Goal: Information Seeking & Learning: Learn about a topic

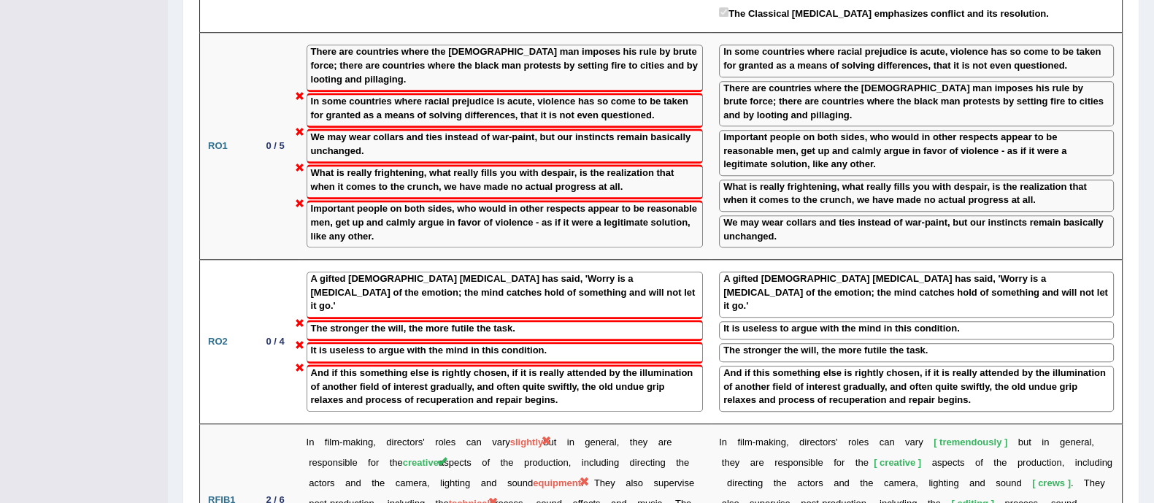
click at [426, 164] on div "What is really frightening, what really fills you with despair, is the realizat…" at bounding box center [505, 181] width 397 height 35
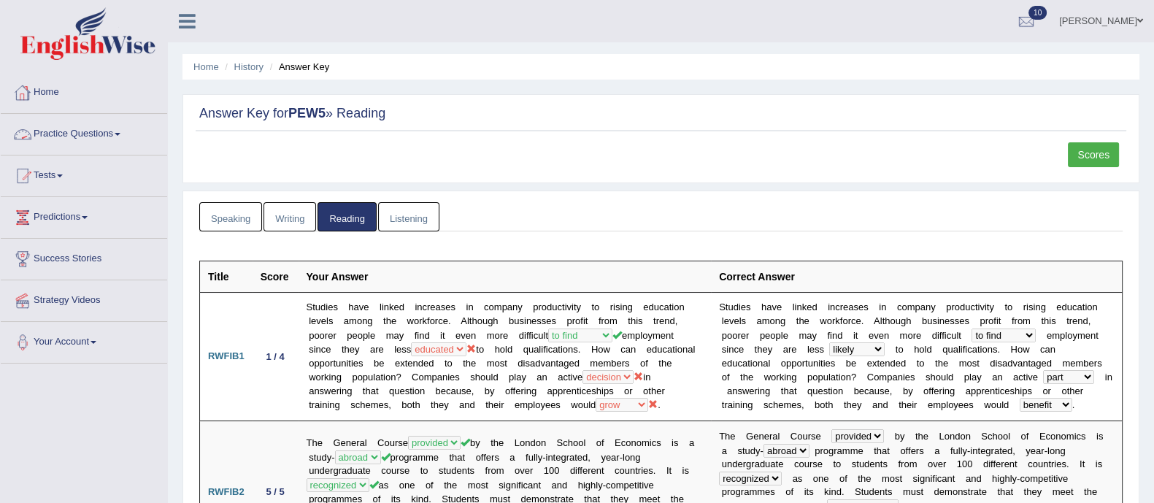
click at [54, 82] on link "Home" at bounding box center [84, 90] width 166 height 36
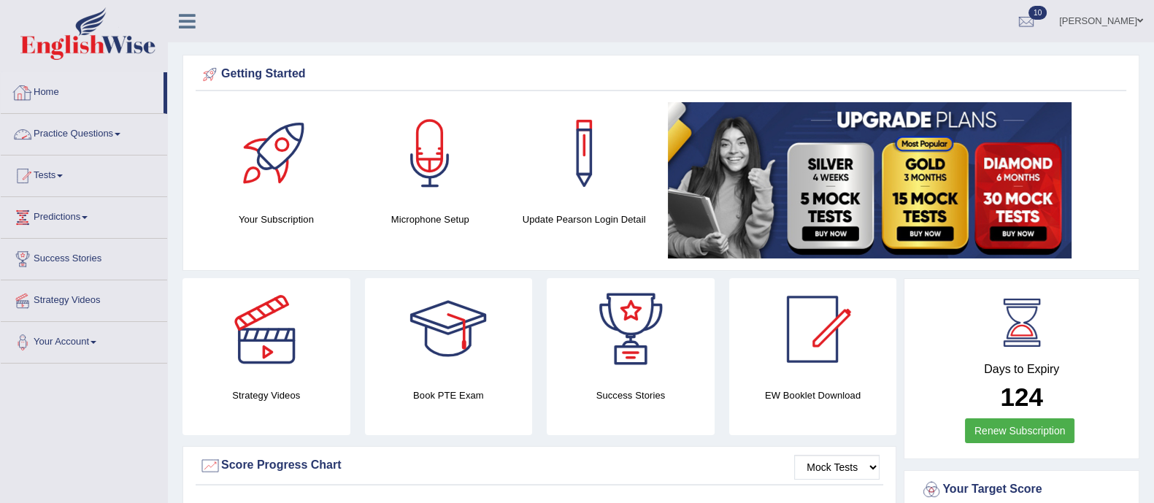
click at [73, 130] on link "Practice Questions" at bounding box center [84, 132] width 166 height 36
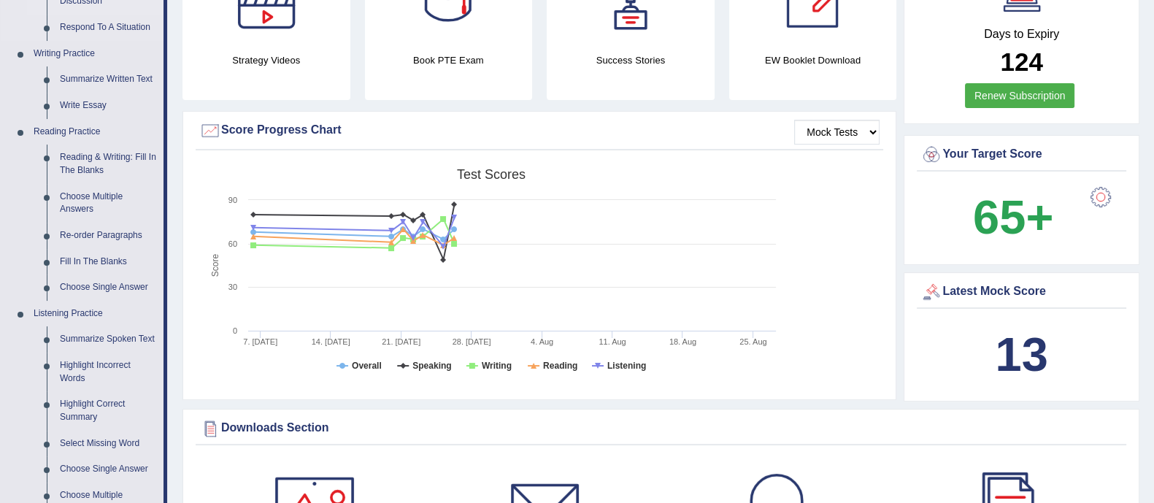
scroll to position [335, 0]
click at [74, 236] on link "Re-order Paragraphs" at bounding box center [108, 236] width 110 height 26
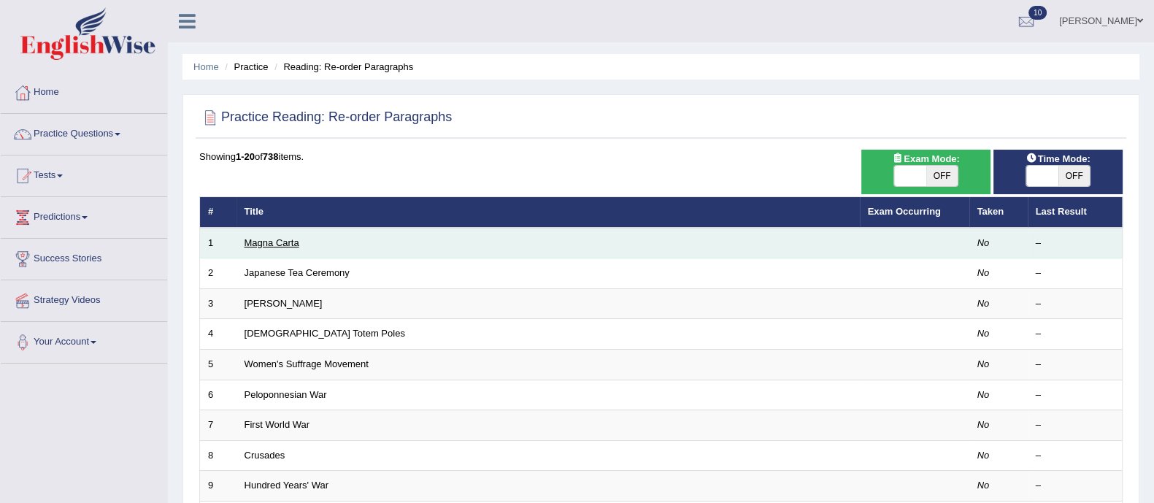
click at [288, 242] on link "Magna Carta" at bounding box center [272, 242] width 55 height 11
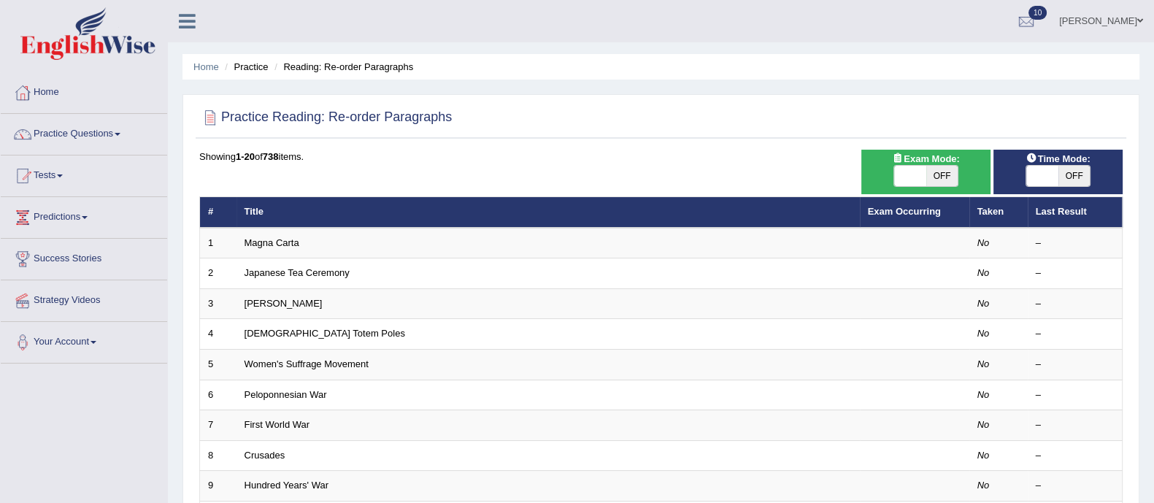
click at [73, 128] on link "Practice Questions" at bounding box center [84, 132] width 166 height 36
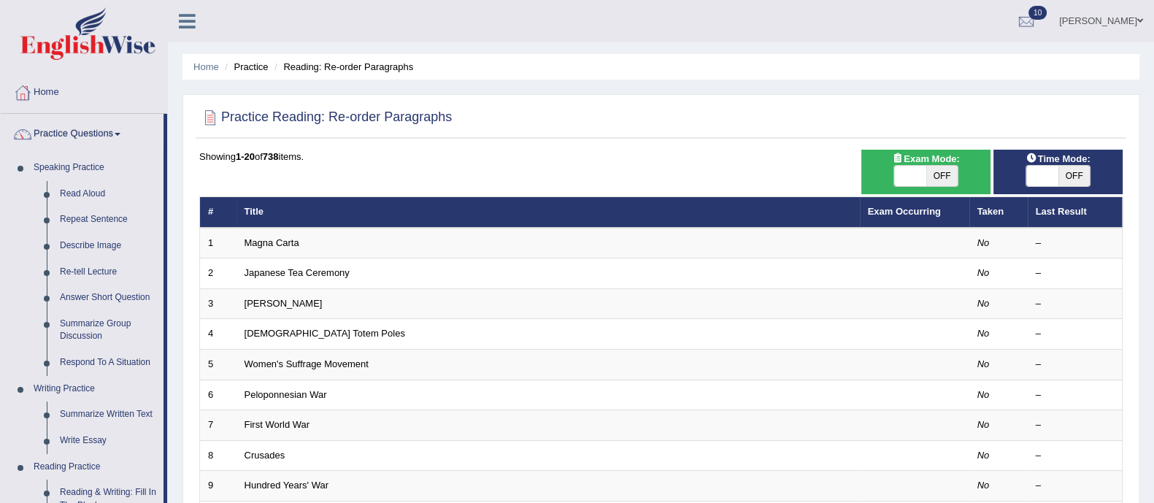
click at [932, 171] on span "OFF" at bounding box center [942, 176] width 32 height 20
checkbox input "true"
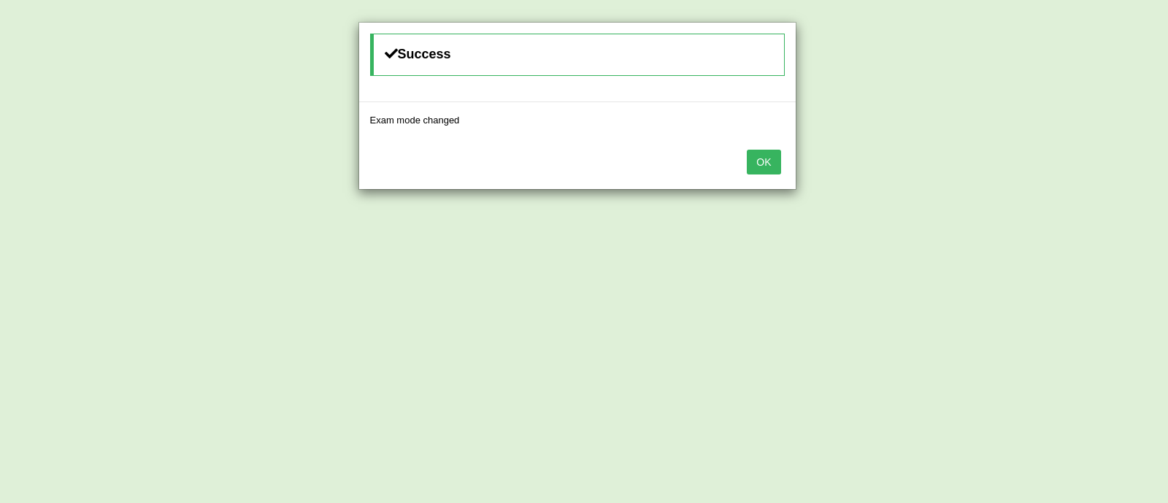
click at [772, 158] on button "OK" at bounding box center [764, 162] width 34 height 25
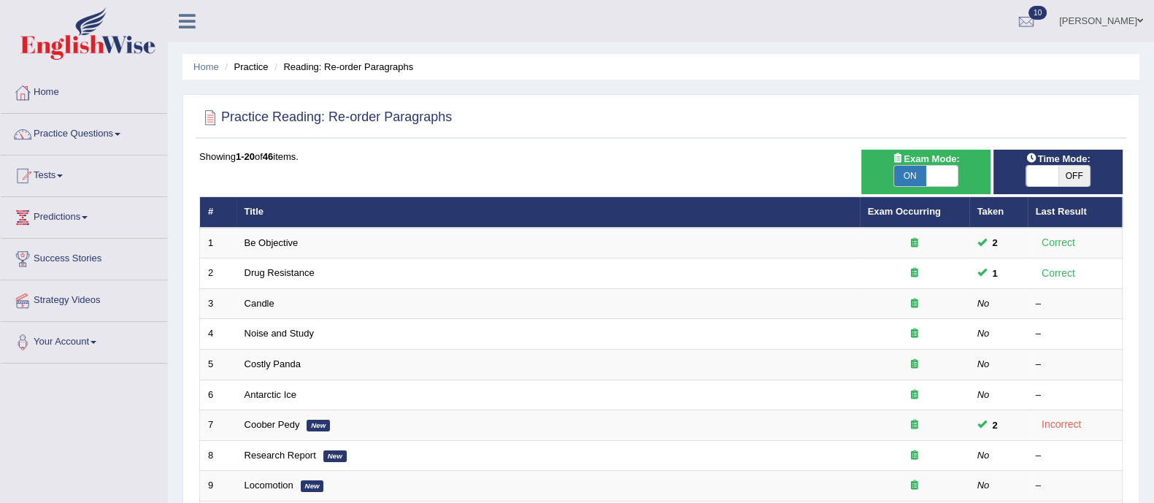
click at [1072, 177] on span "OFF" at bounding box center [1074, 176] width 32 height 20
checkbox input "true"
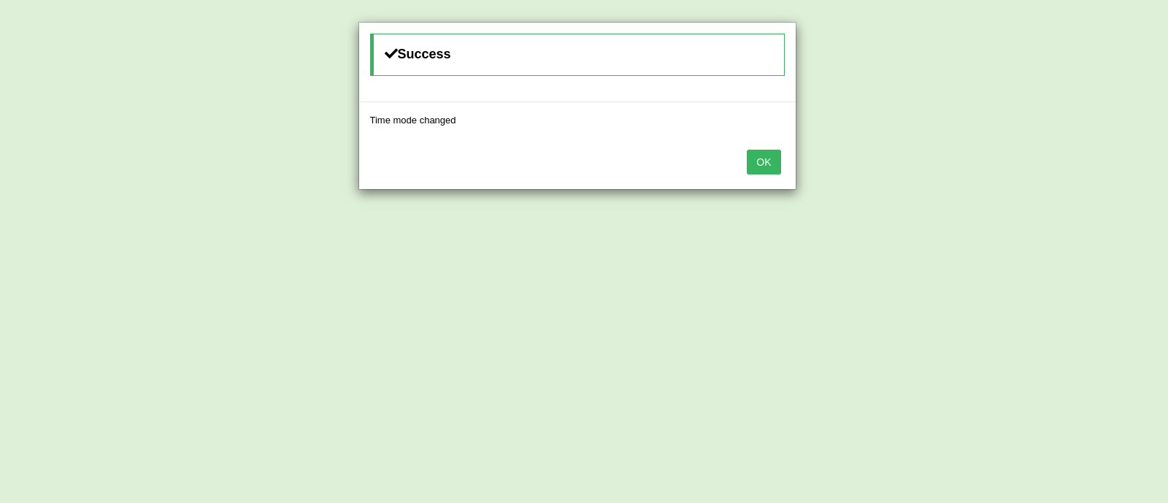
click at [763, 164] on button "OK" at bounding box center [764, 162] width 34 height 25
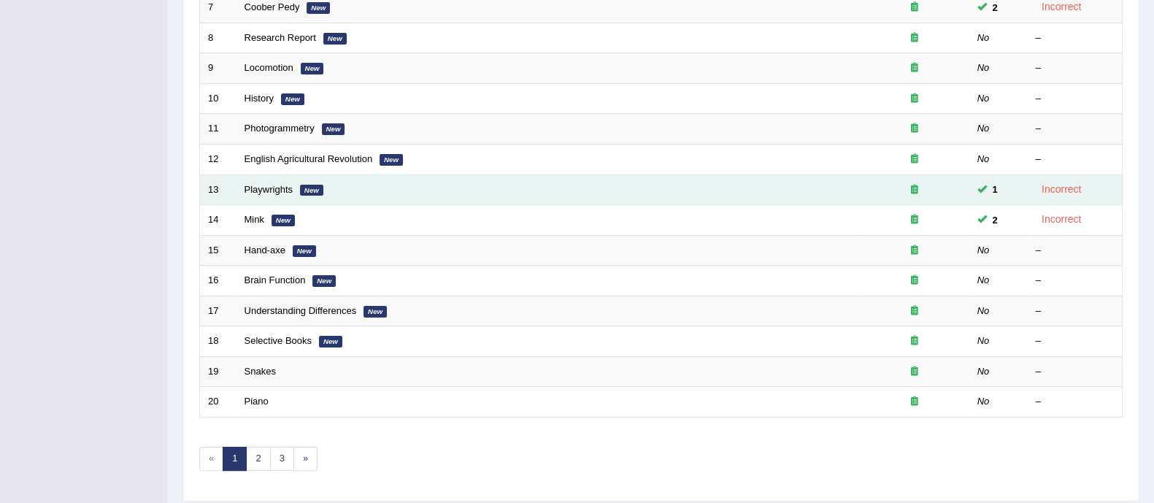
scroll to position [460, 0]
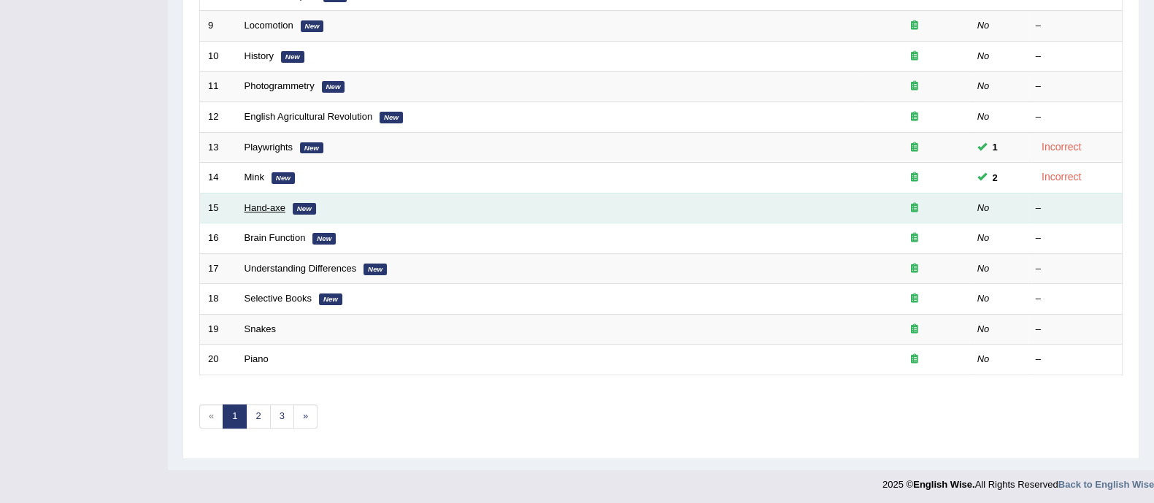
click at [273, 207] on link "Hand-axe" at bounding box center [265, 207] width 41 height 11
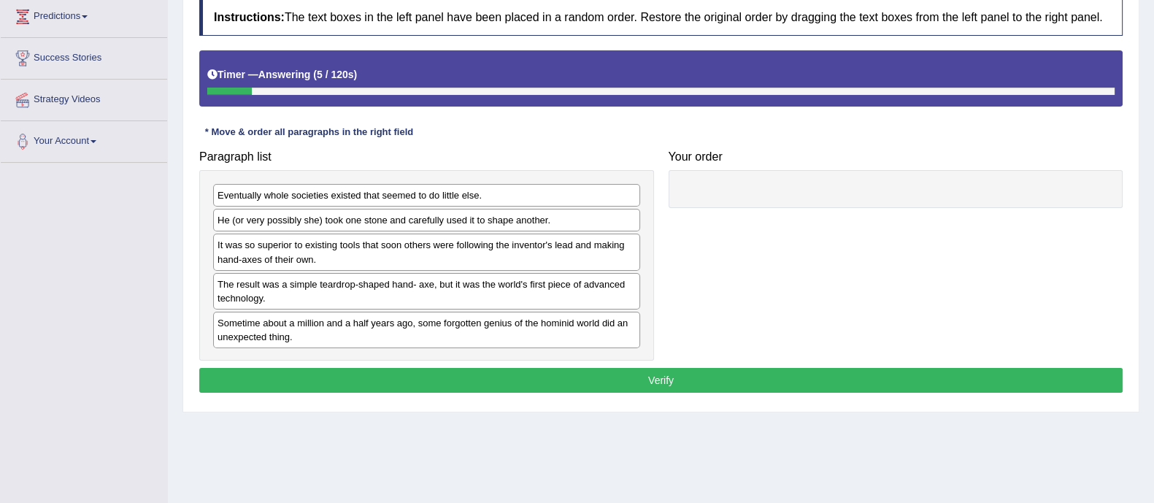
scroll to position [199, 0]
